Goal: Task Accomplishment & Management: Use online tool/utility

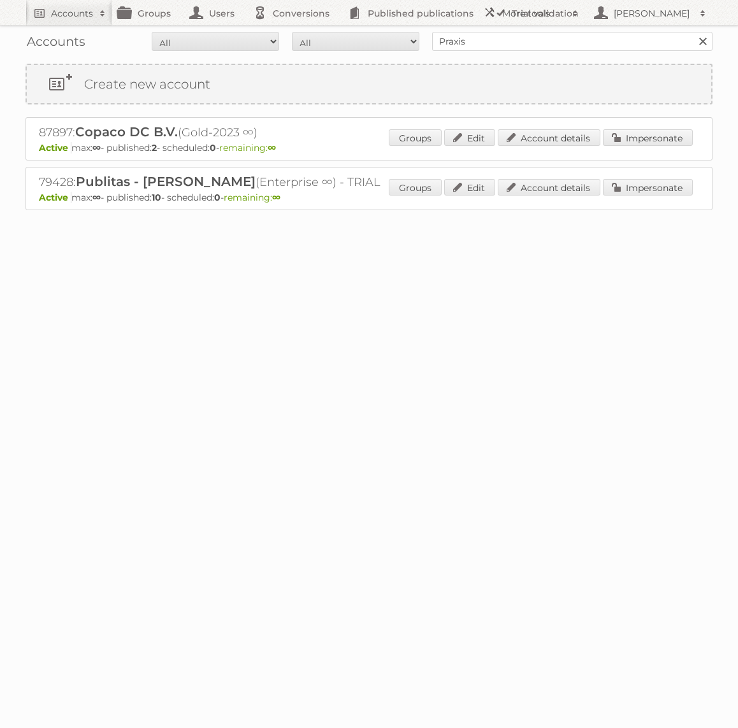
type input "Praxis"
click at [693, 32] on input "Search" at bounding box center [702, 41] width 19 height 19
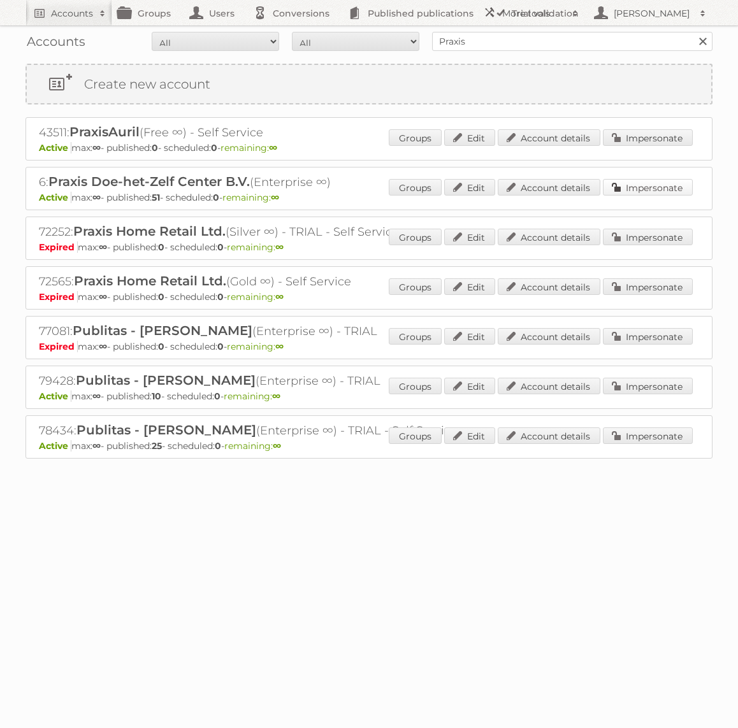
click at [657, 193] on link "Impersonate" at bounding box center [648, 187] width 90 height 17
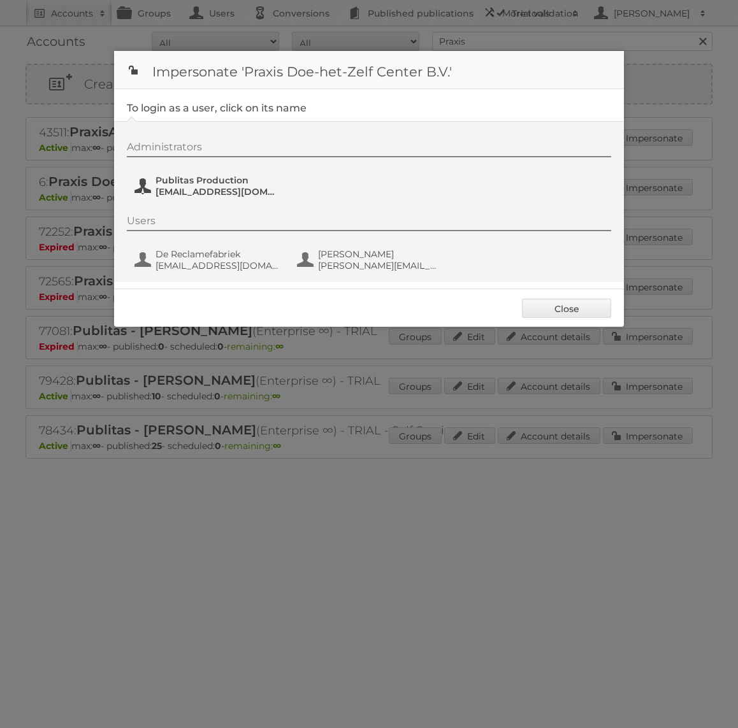
click at [231, 196] on span "fs+praxis@publitas.com" at bounding box center [217, 191] width 124 height 11
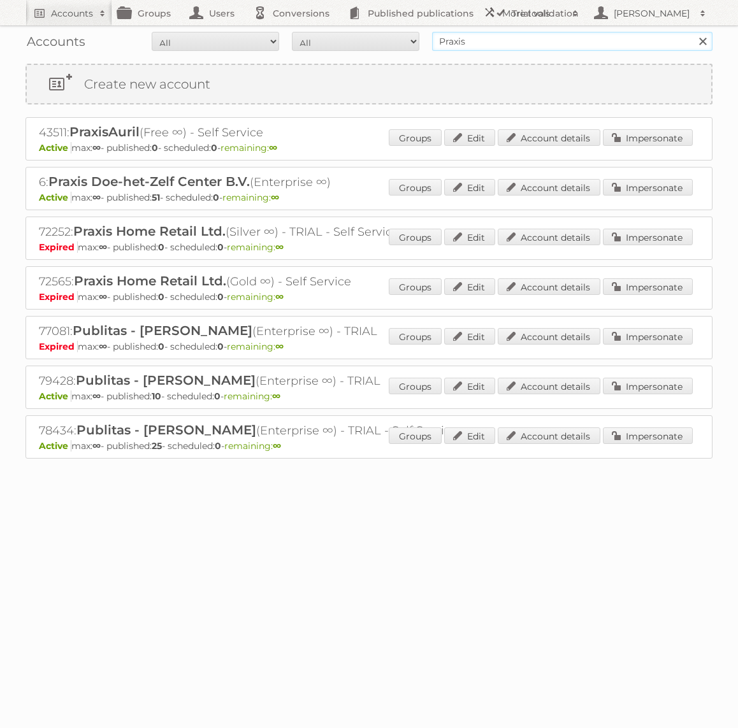
click at [569, 37] on input "Praxis" at bounding box center [572, 41] width 280 height 19
type input "karwei"
click at [693, 32] on input "Search" at bounding box center [702, 41] width 19 height 19
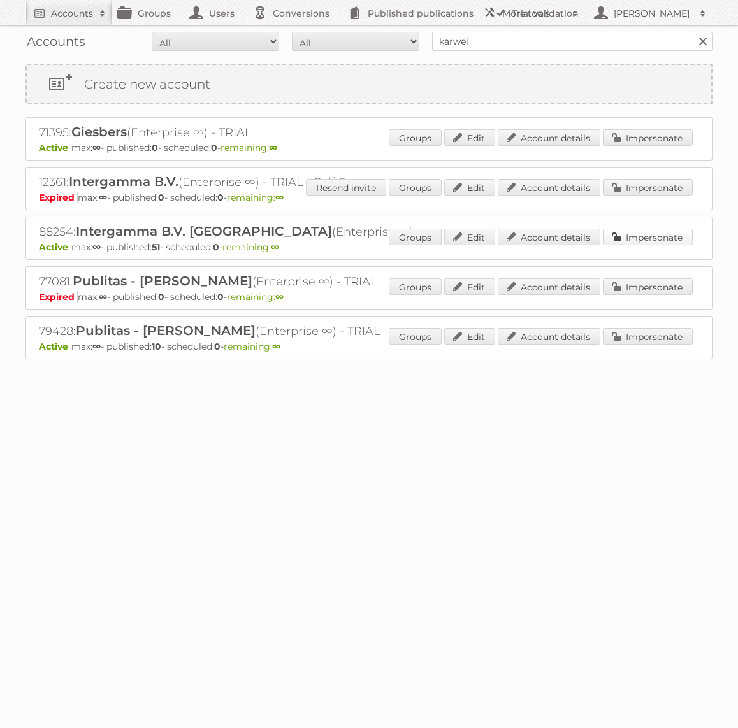
click at [645, 237] on link "Impersonate" at bounding box center [648, 237] width 90 height 17
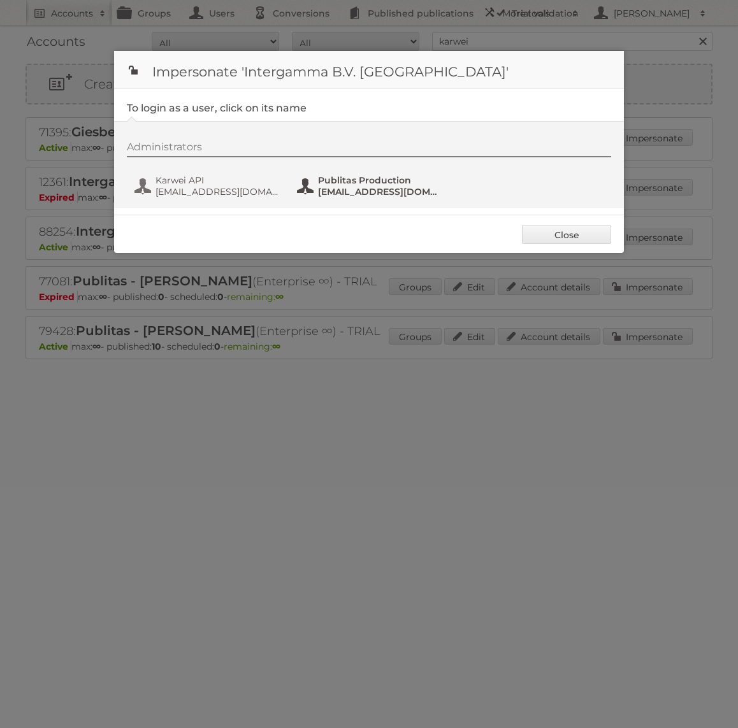
click at [370, 184] on span "Publitas Production" at bounding box center [380, 180] width 124 height 11
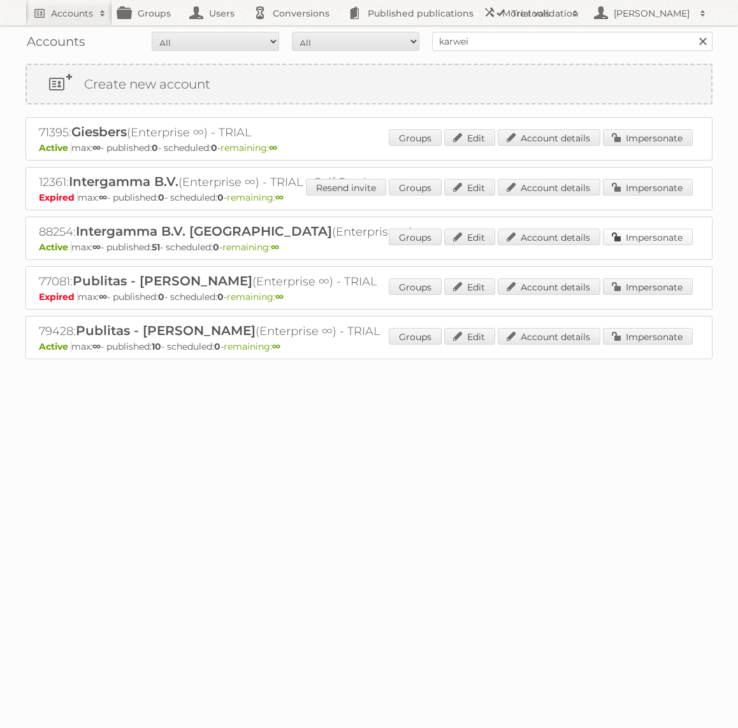
click at [647, 231] on link "Impersonate" at bounding box center [648, 237] width 90 height 17
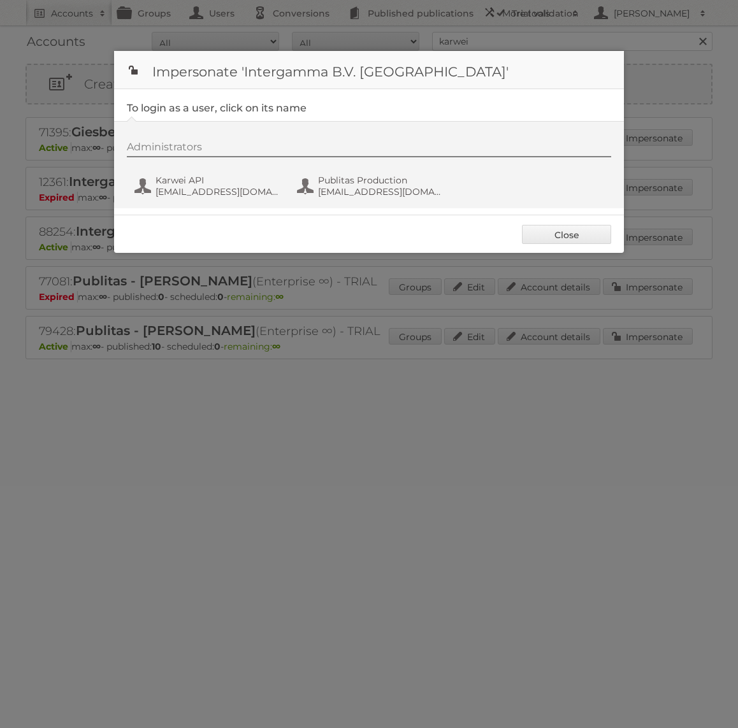
click at [333, 200] on div "Administrators Karwei API svc_publitasKH@intergamma.nl Publitas Production fs+k…" at bounding box center [375, 171] width 497 height 61
click at [355, 170] on div "Administrators Karwei API svc_publitasKH@intergamma.nl Publitas Production fs+k…" at bounding box center [375, 171] width 497 height 61
click at [355, 177] on span "Publitas Production" at bounding box center [380, 180] width 124 height 11
